Goal: Task Accomplishment & Management: Use online tool/utility

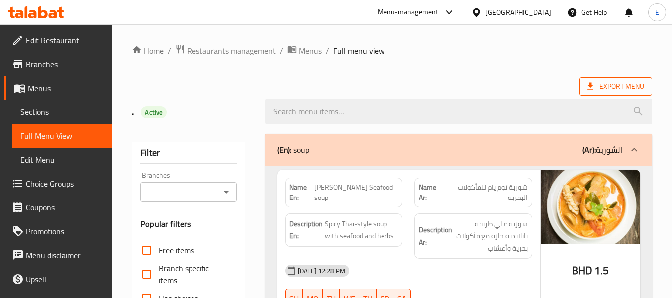
click at [618, 88] on span "Export Menu" at bounding box center [616, 86] width 57 height 12
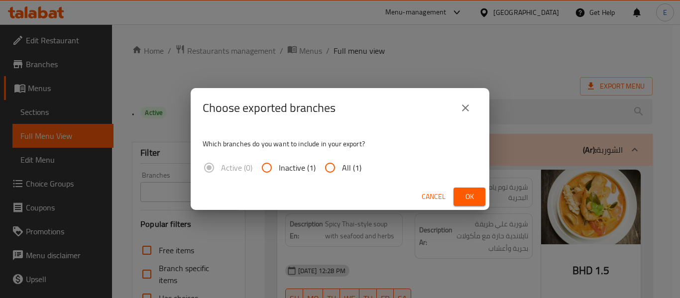
click at [342, 168] on span "All (1)" at bounding box center [351, 168] width 19 height 12
click at [341, 168] on input "All (1)" at bounding box center [330, 168] width 24 height 24
radio input "true"
click at [466, 193] on span "Ok" at bounding box center [469, 197] width 16 height 12
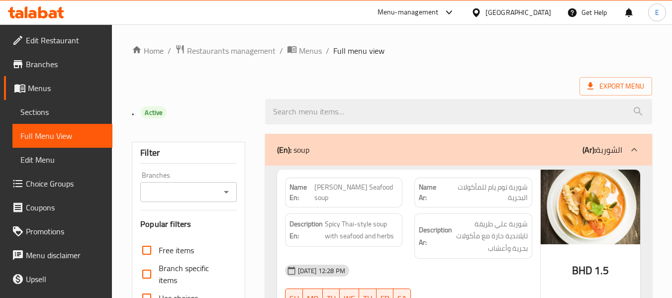
click at [503, 57] on ol "Home / Restaurants management / Menus / Full menu view" at bounding box center [392, 50] width 521 height 13
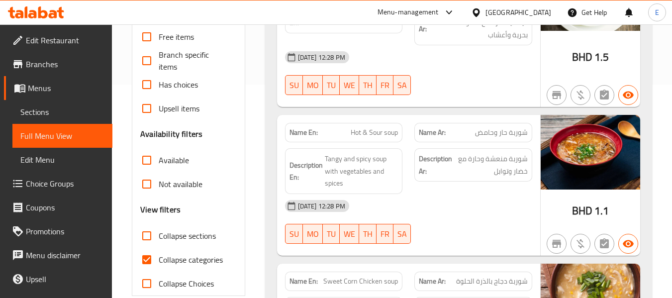
scroll to position [199, 0]
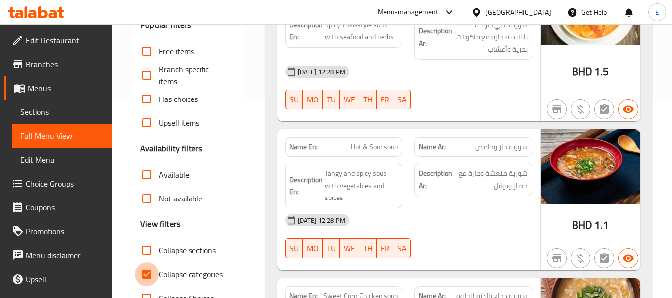
click at [146, 276] on input "Collapse categories" at bounding box center [147, 274] width 24 height 24
checkbox input "false"
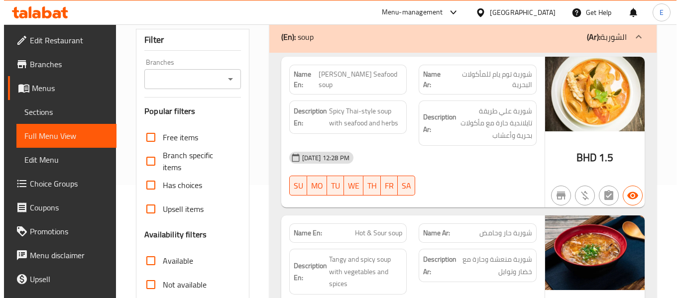
scroll to position [0, 0]
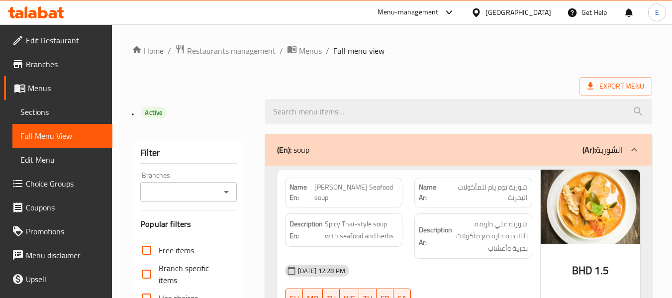
click at [493, 77] on div "Export Menu" at bounding box center [392, 86] width 521 height 18
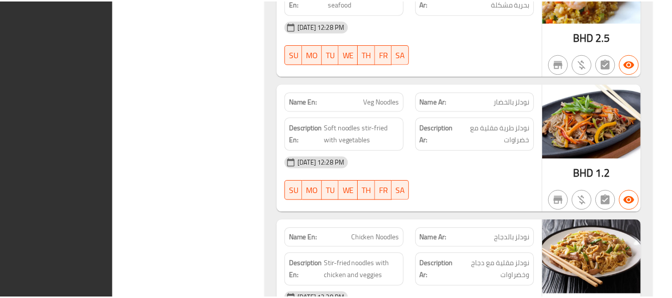
scroll to position [3923, 0]
